Goal: Task Accomplishment & Management: Complete application form

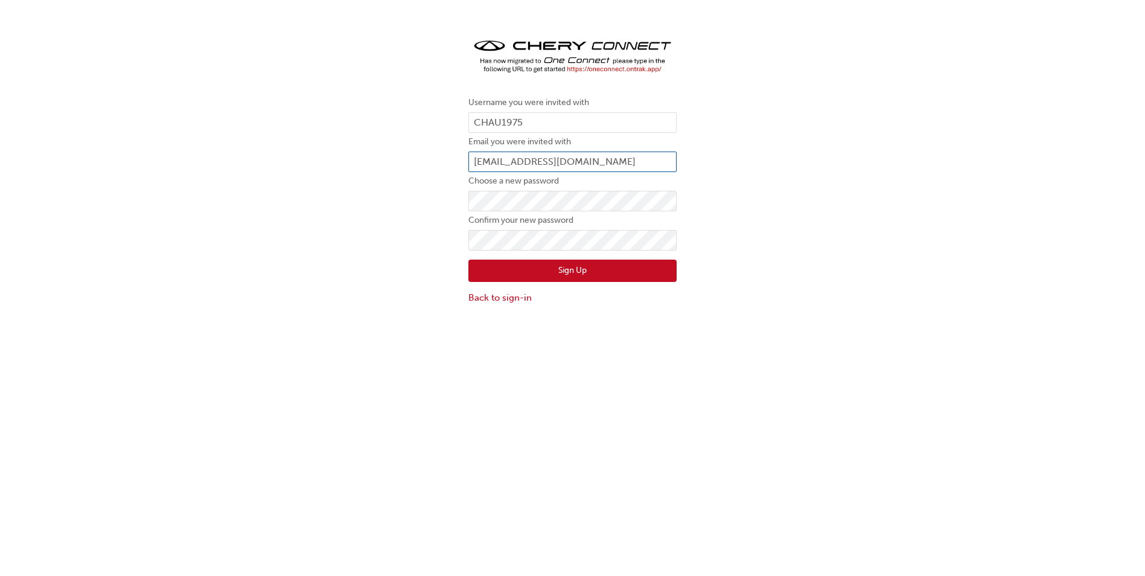
drag, startPoint x: 639, startPoint y: 160, endPoint x: 633, endPoint y: 162, distance: 6.3
click at [634, 162] on input "[EMAIL_ADDRESS][DOMAIN_NAME]" at bounding box center [572, 161] width 208 height 21
drag, startPoint x: 639, startPoint y: 159, endPoint x: 301, endPoint y: 171, distance: 338.1
click at [328, 173] on div "Username you were invited with CHAU1975 Email you were invited with [PERSON_NAM…" at bounding box center [572, 170] width 1145 height 287
click at [503, 300] on link "Back to sign-in" at bounding box center [572, 298] width 208 height 14
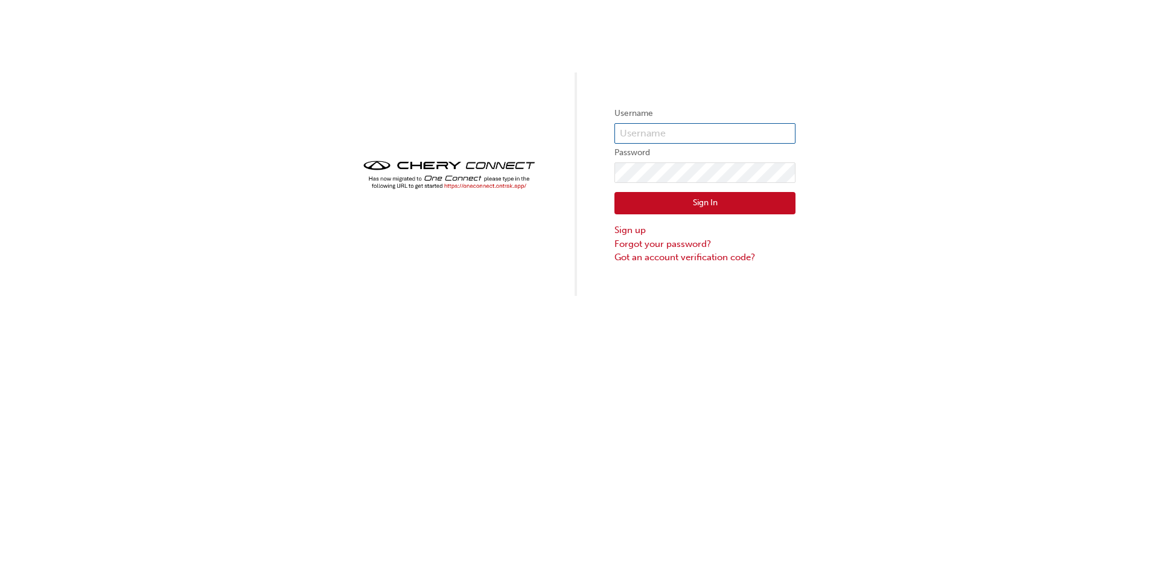
click at [651, 138] on input "text" at bounding box center [704, 133] width 181 height 21
click at [643, 132] on input "text" at bounding box center [704, 133] width 181 height 21
type input "[PERSON_NAME][EMAIL_ADDRESS][DOMAIN_NAME]"
click button "Sign In" at bounding box center [704, 203] width 181 height 23
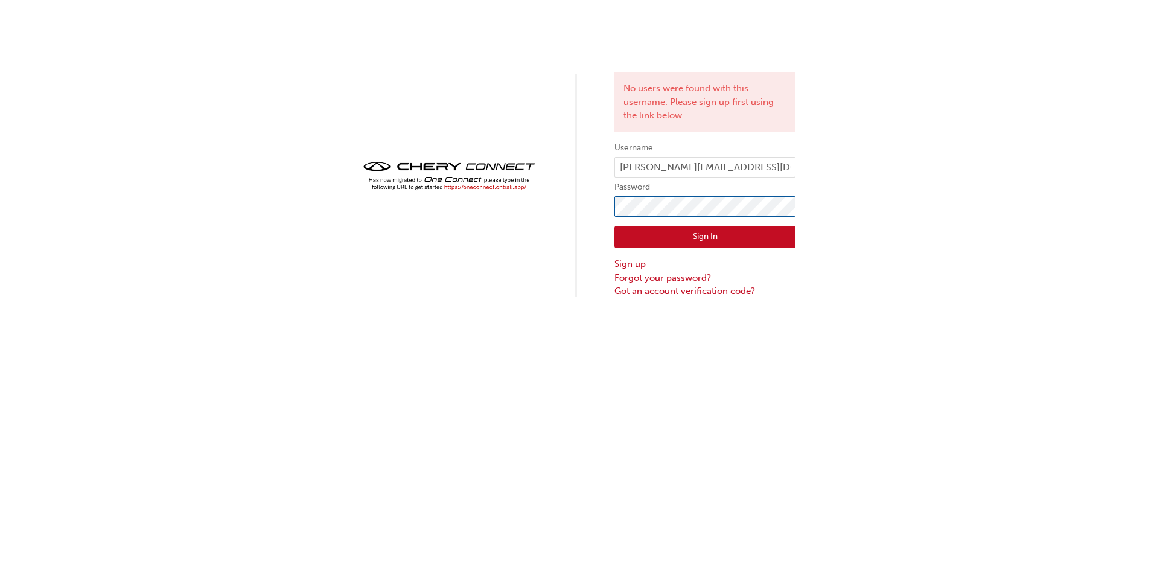
click button "Sign In" at bounding box center [704, 237] width 181 height 23
click at [322, 244] on div "No users were found with this username. Please sign up first using the link bel…" at bounding box center [577, 149] width 1154 height 298
click at [689, 227] on button "Sign In" at bounding box center [704, 237] width 181 height 23
click at [388, 201] on div "No users were found with this username. Please sign up first using the link bel…" at bounding box center [577, 149] width 1154 height 298
click button "Sign In" at bounding box center [704, 237] width 181 height 23
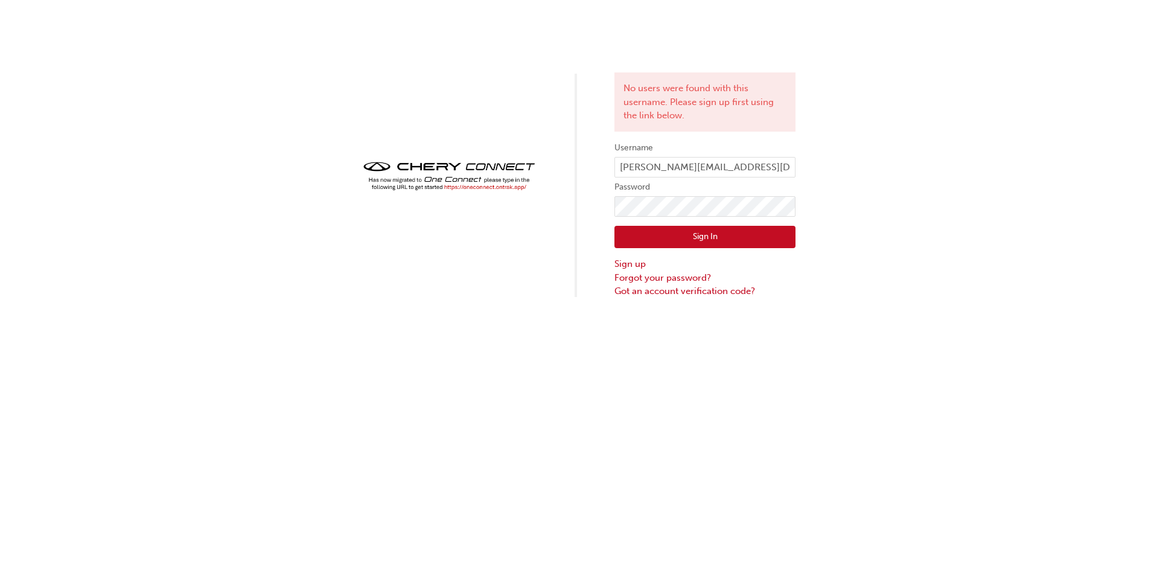
click at [489, 188] on img at bounding box center [448, 176] width 181 height 36
